Goal: Task Accomplishment & Management: Manage account settings

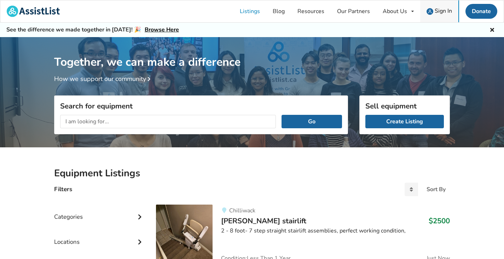
click at [443, 10] on span "Sign In" at bounding box center [443, 11] width 17 height 8
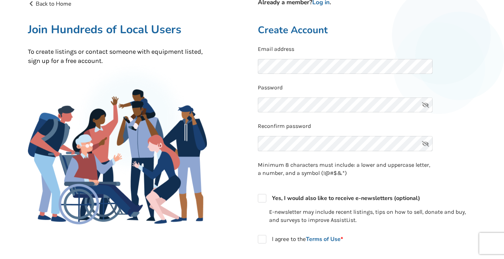
scroll to position [39, 0]
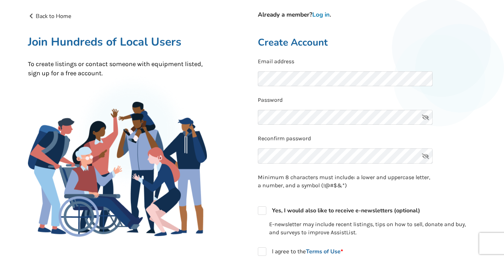
click at [323, 15] on link "Log in" at bounding box center [320, 15] width 17 height 8
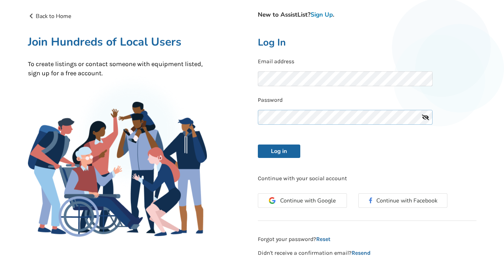
click at [279, 150] on button "Log in" at bounding box center [279, 151] width 42 height 13
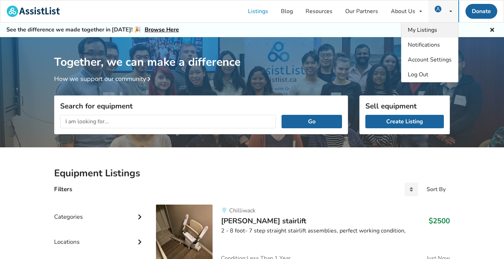
click at [423, 29] on span "My Listings" at bounding box center [422, 30] width 29 height 8
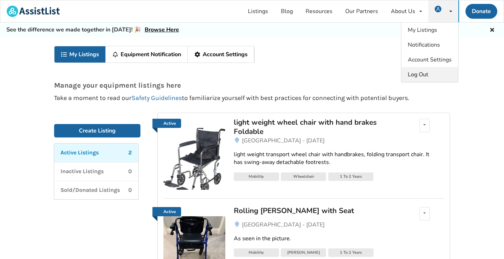
click at [417, 75] on span "Log Out" at bounding box center [418, 75] width 21 height 8
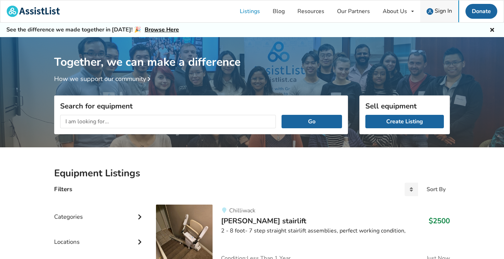
click at [447, 10] on span "Sign In" at bounding box center [443, 11] width 17 height 8
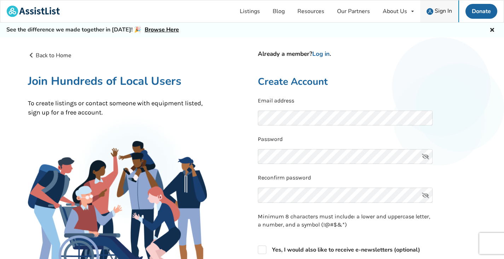
click at [445, 11] on span "Sign In" at bounding box center [443, 11] width 17 height 8
click at [429, 11] on img at bounding box center [429, 11] width 7 height 7
click at [491, 30] on icon at bounding box center [492, 29] width 7 height 6
